Goal: Navigation & Orientation: Find specific page/section

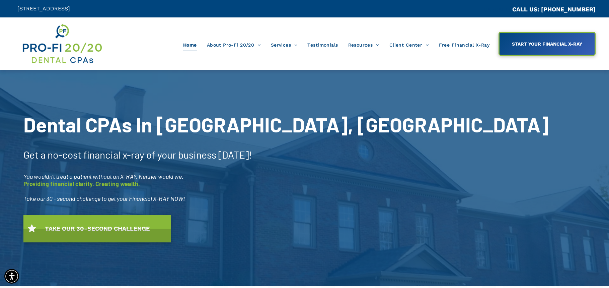
click at [242, 79] on span "Meet Our Team" at bounding box center [240, 78] width 34 height 9
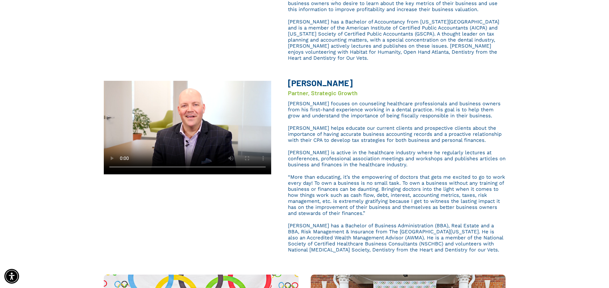
scroll to position [254, 0]
